Goal: Find specific page/section: Find specific page/section

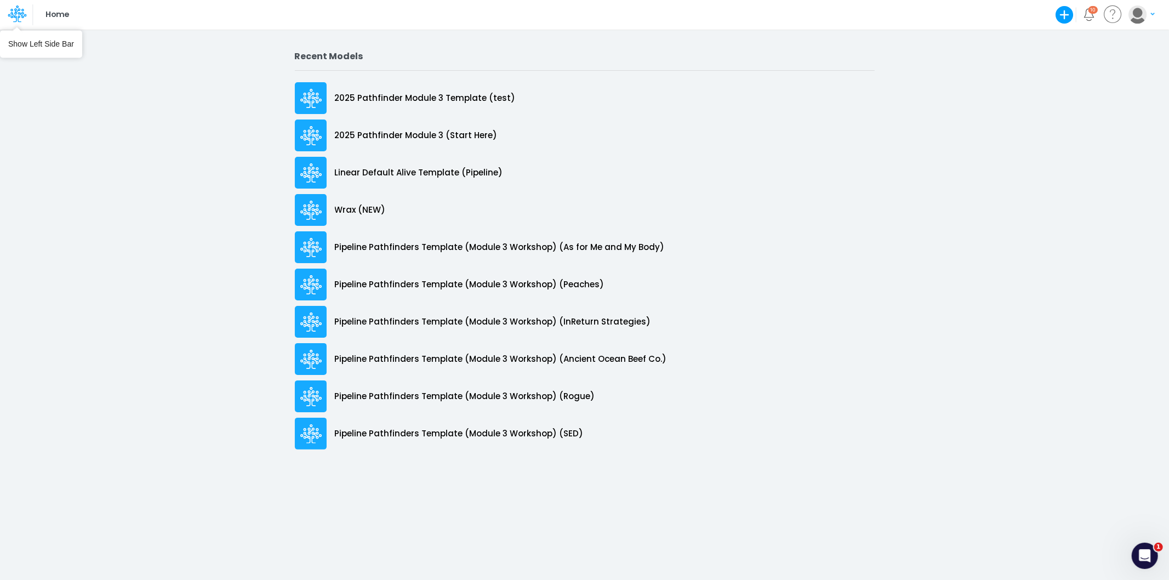
click at [25, 13] on icon at bounding box center [17, 13] width 19 height 19
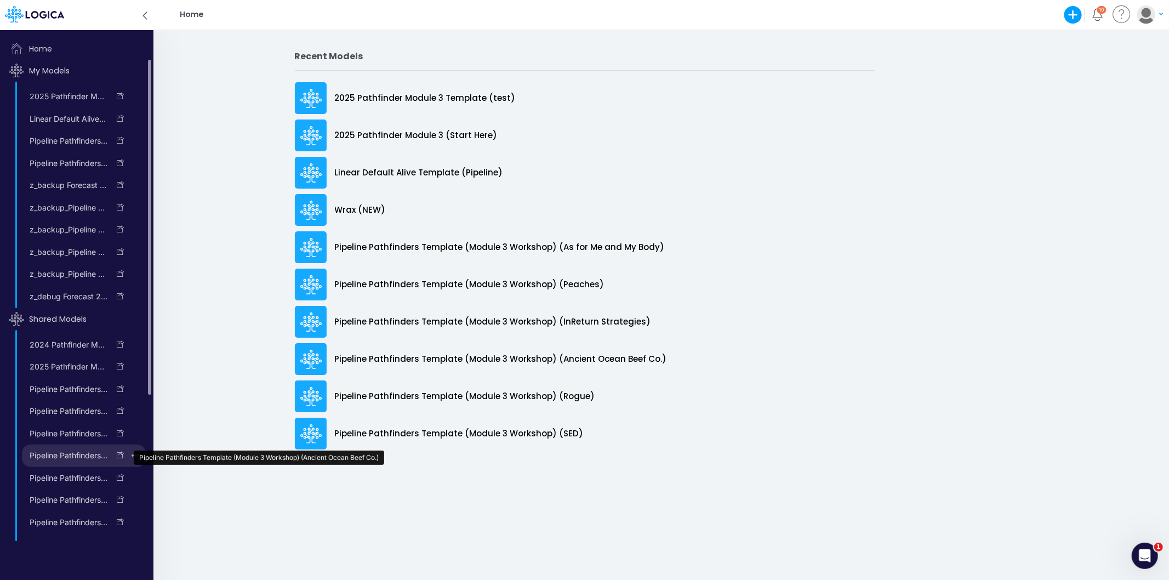
scroll to position [221, 0]
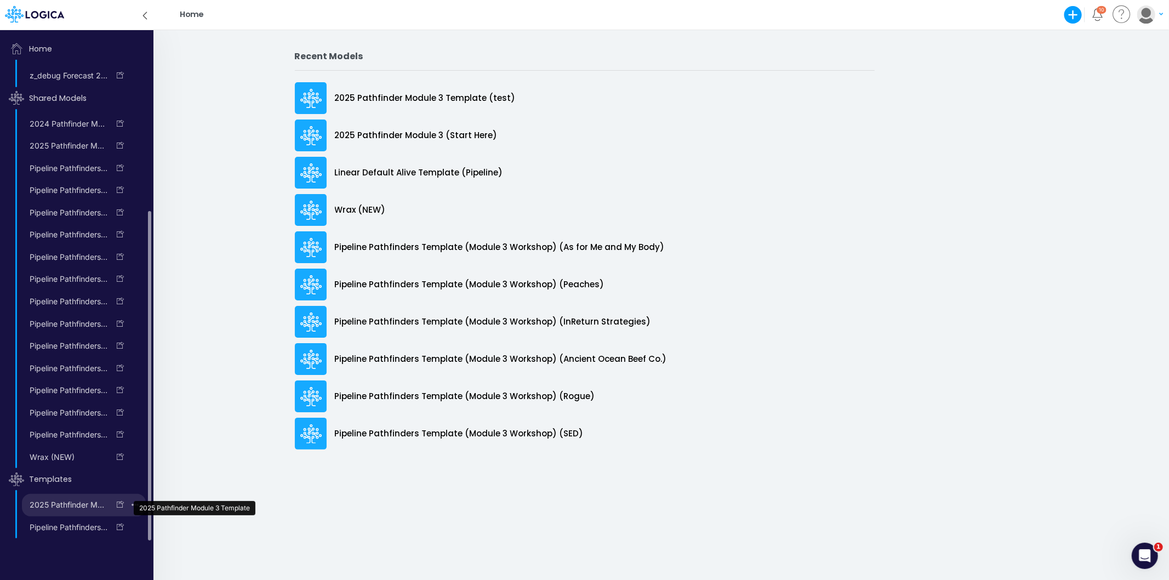
click at [56, 508] on link "2025 Pathfinder Module 3 Template" at bounding box center [65, 505] width 87 height 18
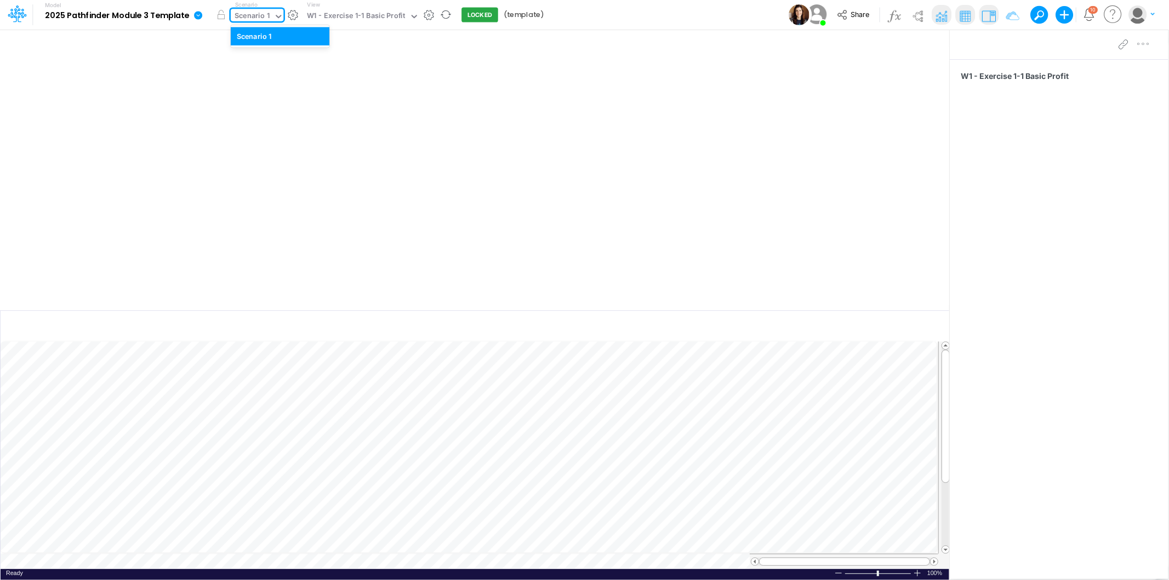
click at [253, 15] on div "Scenario 1" at bounding box center [252, 16] width 35 height 13
click at [293, 18] on button "button" at bounding box center [294, 15] width 12 height 12
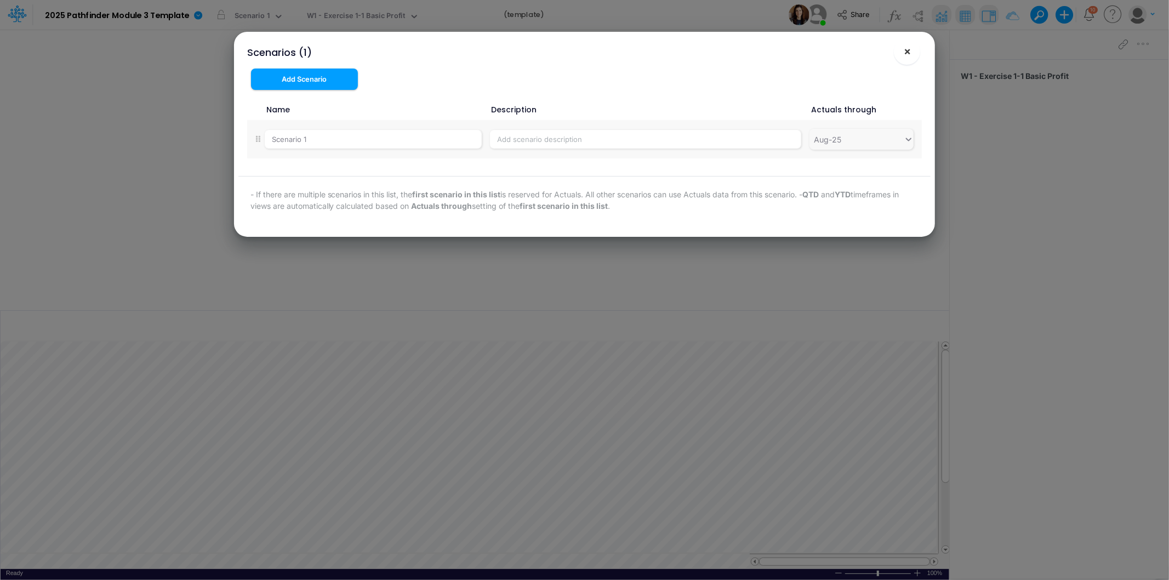
click at [912, 53] on button "×" at bounding box center [907, 51] width 26 height 26
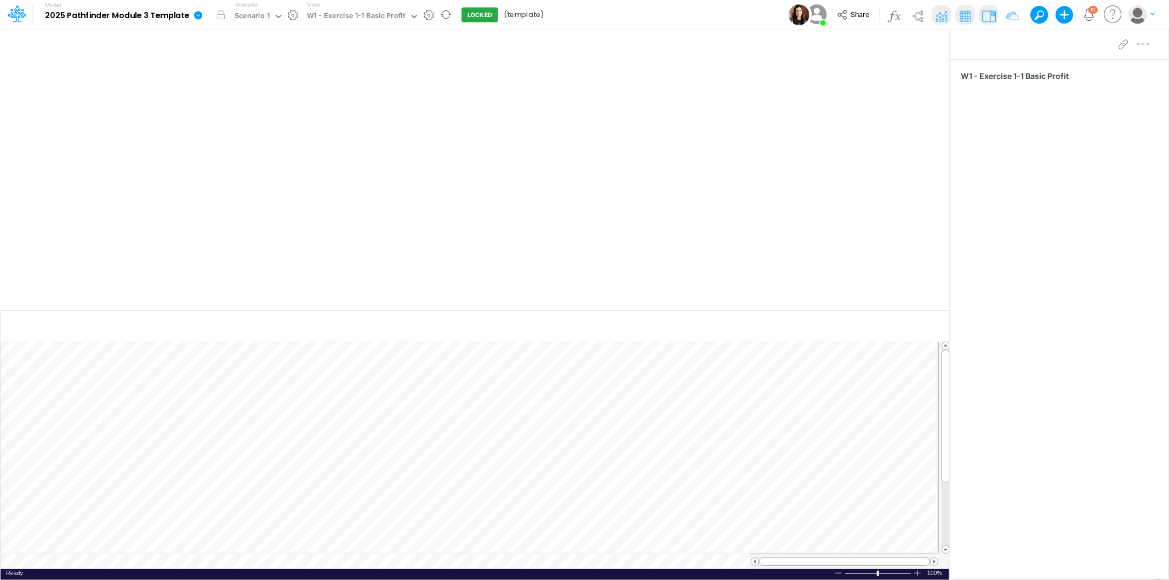
drag, startPoint x: 197, startPoint y: 17, endPoint x: 203, endPoint y: 34, distance: 17.9
click at [196, 17] on icon at bounding box center [198, 15] width 8 height 8
click at [249, 106] on button "View model info" at bounding box center [253, 113] width 117 height 17
